Goal: Task Accomplishment & Management: Use online tool/utility

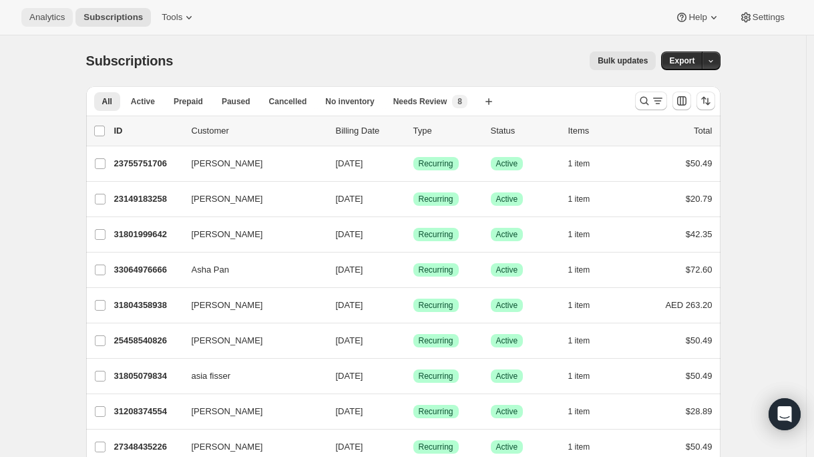
click at [53, 19] on span "Analytics" at bounding box center [46, 17] width 35 height 11
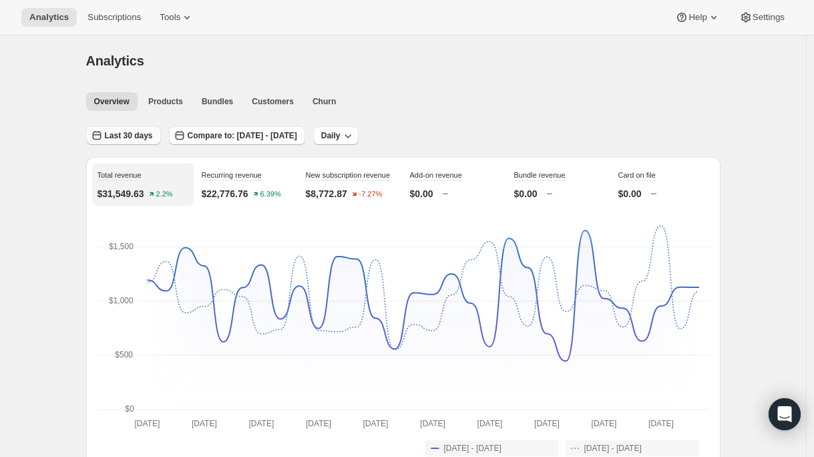
click at [140, 134] on span "Last 30 days" at bounding box center [129, 135] width 48 height 11
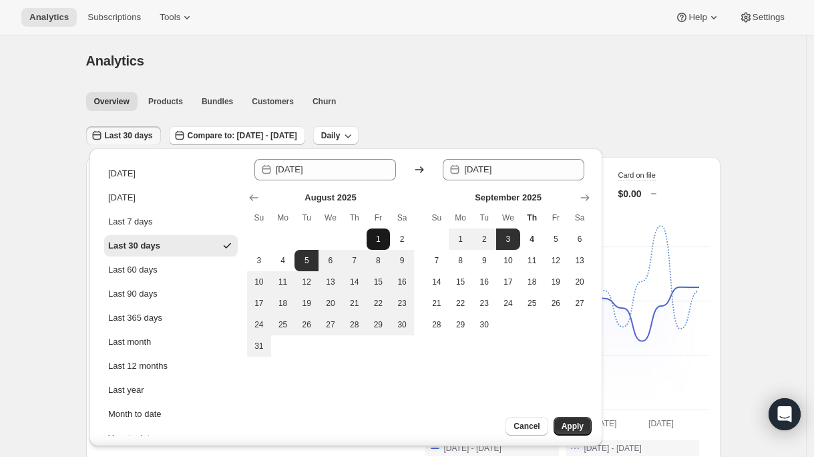
click at [381, 232] on button "1" at bounding box center [379, 238] width 24 height 21
type input "[DATE]"
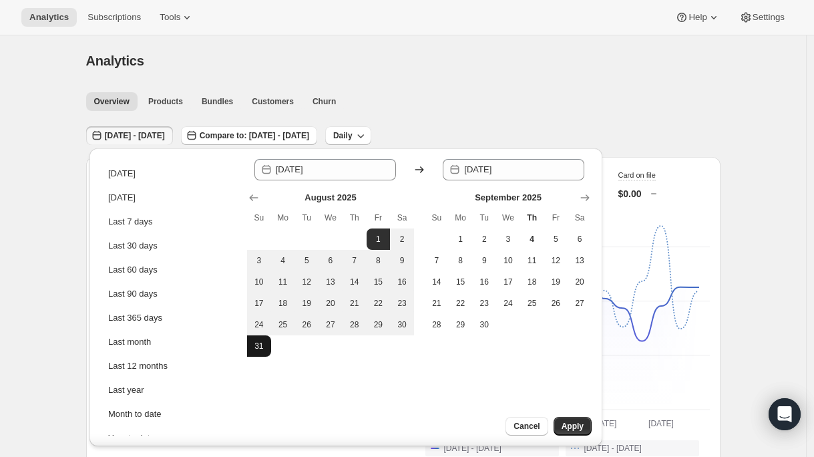
click at [267, 344] on button "31" at bounding box center [259, 345] width 24 height 21
type input "[DATE]"
click at [587, 429] on button "Apply" at bounding box center [572, 426] width 38 height 19
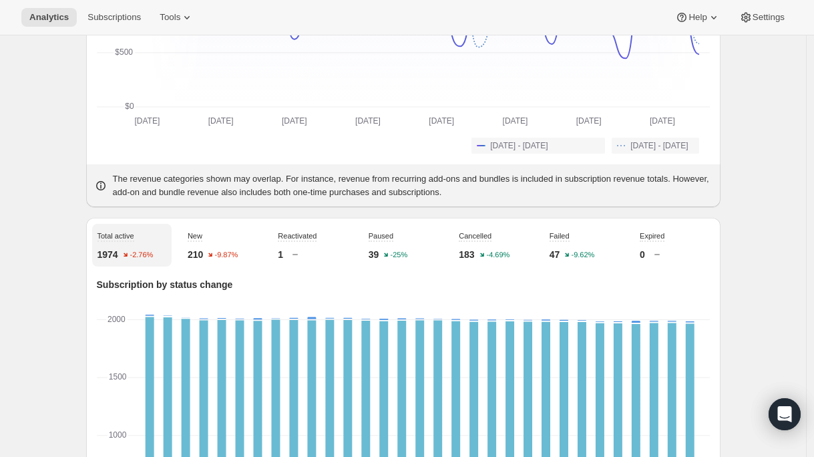
scroll to position [303, 0]
